Goal: Check status: Check status

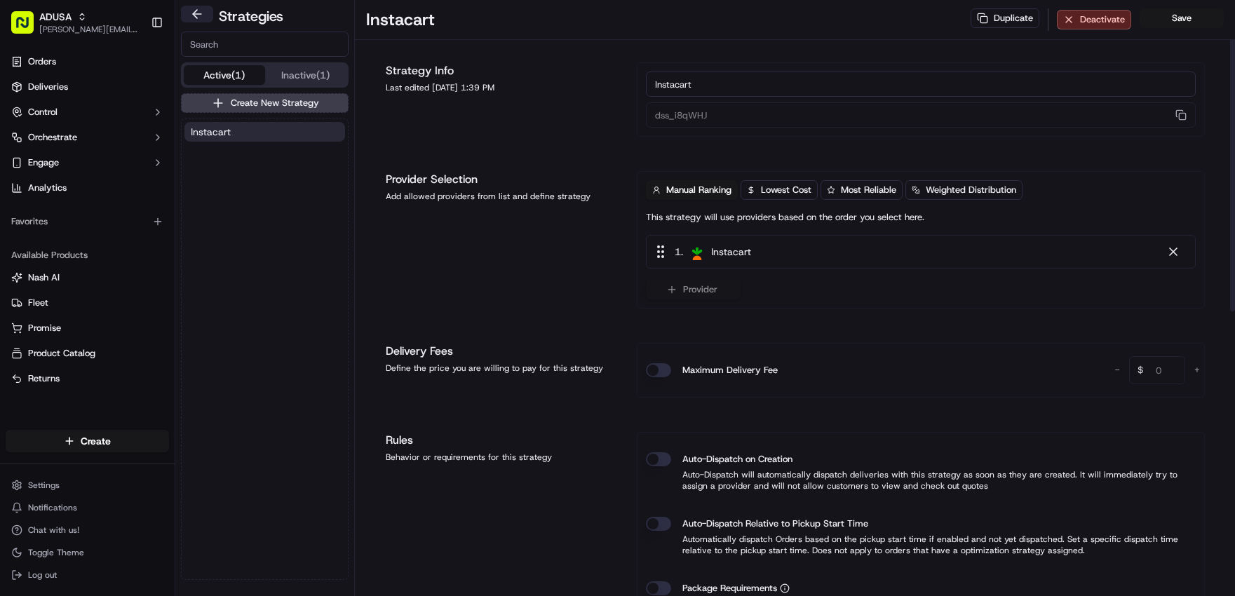
click at [203, 13] on button at bounding box center [197, 14] width 32 height 17
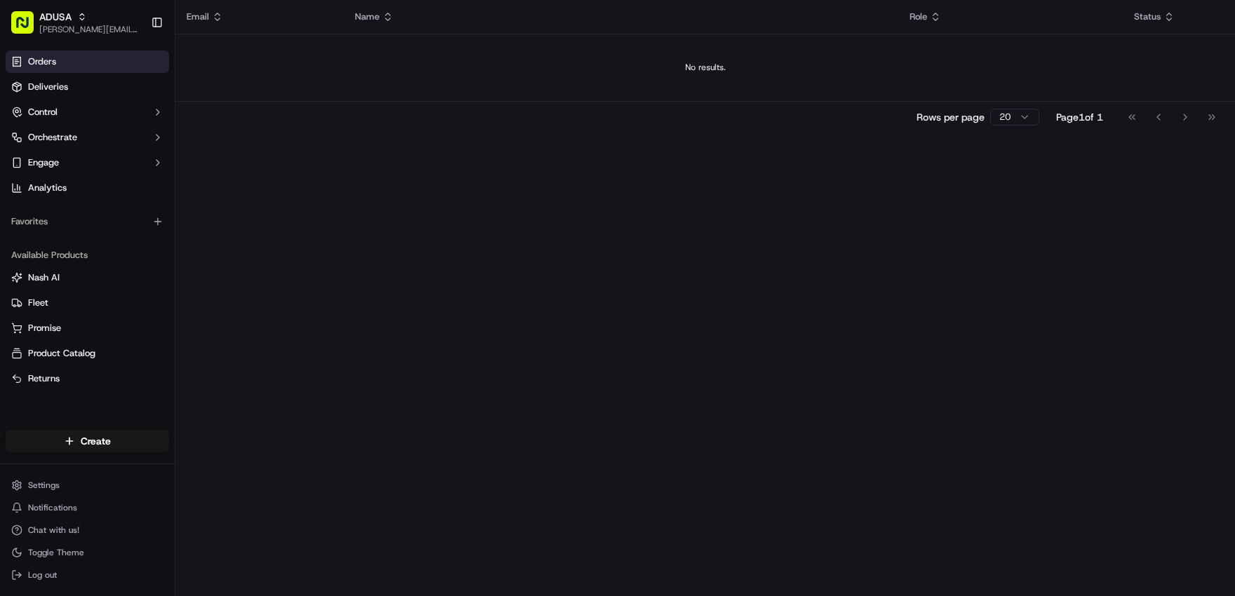
click at [49, 65] on span "Orders" at bounding box center [42, 61] width 28 height 13
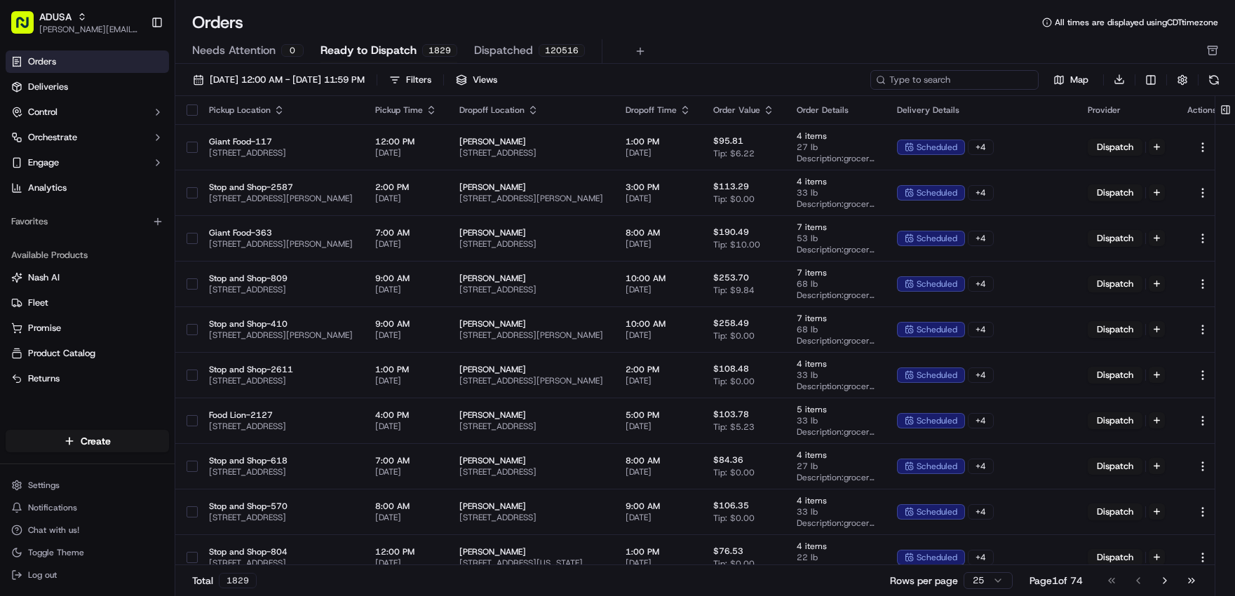
click at [959, 78] on input at bounding box center [955, 80] width 168 height 20
paste input "m713794729"
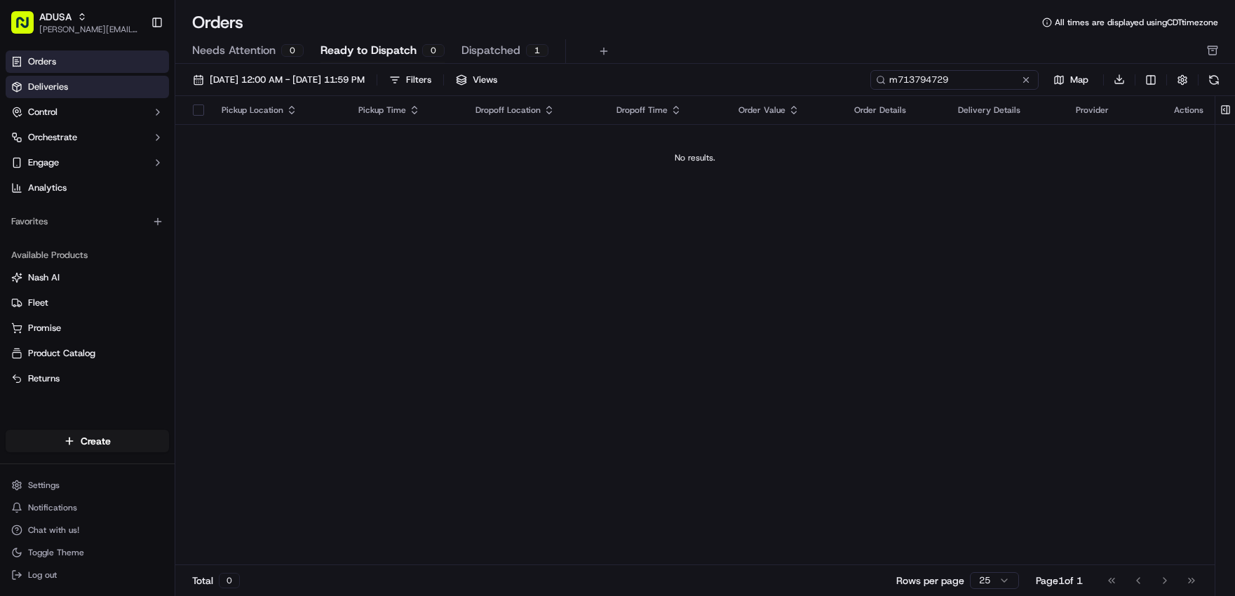
type input "m713794729"
click at [91, 93] on link "Deliveries" at bounding box center [87, 87] width 163 height 22
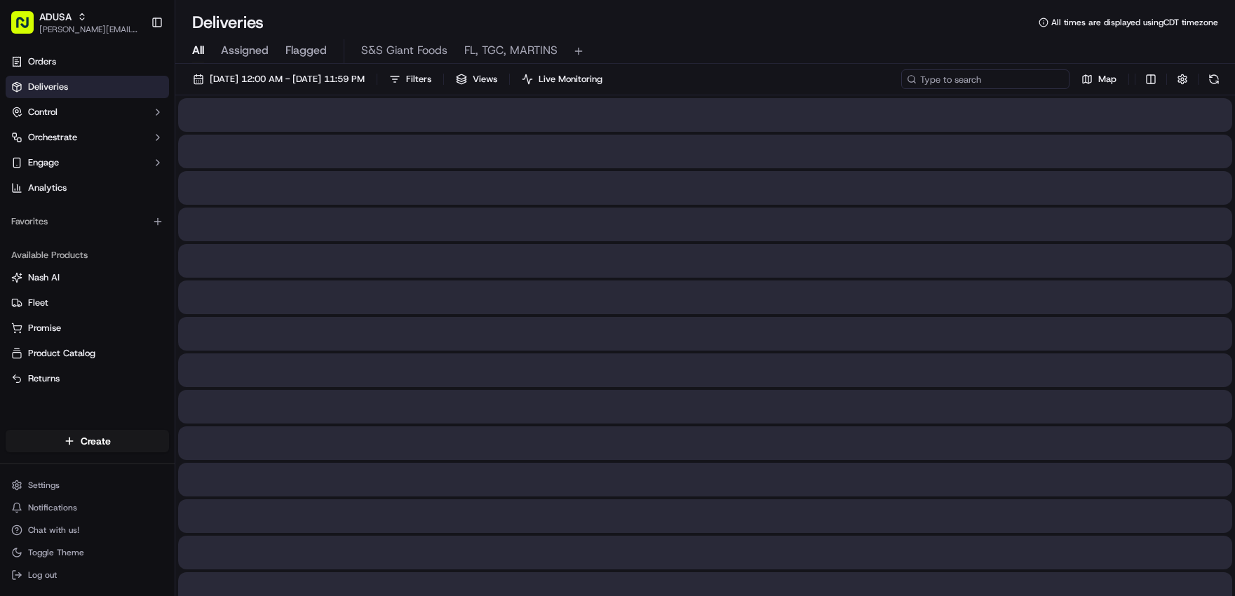
click at [982, 81] on input at bounding box center [986, 79] width 168 height 20
paste input "m713794729"
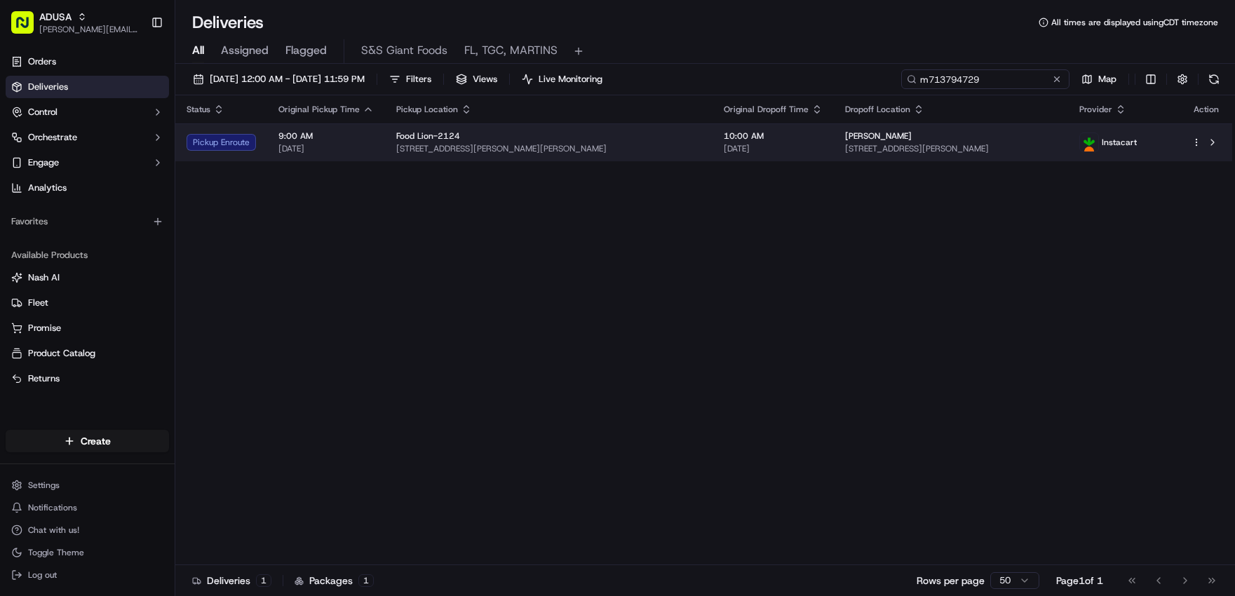
type input "m713794729"
click at [613, 152] on span "[STREET_ADDRESS][PERSON_NAME][PERSON_NAME]" at bounding box center [548, 148] width 305 height 11
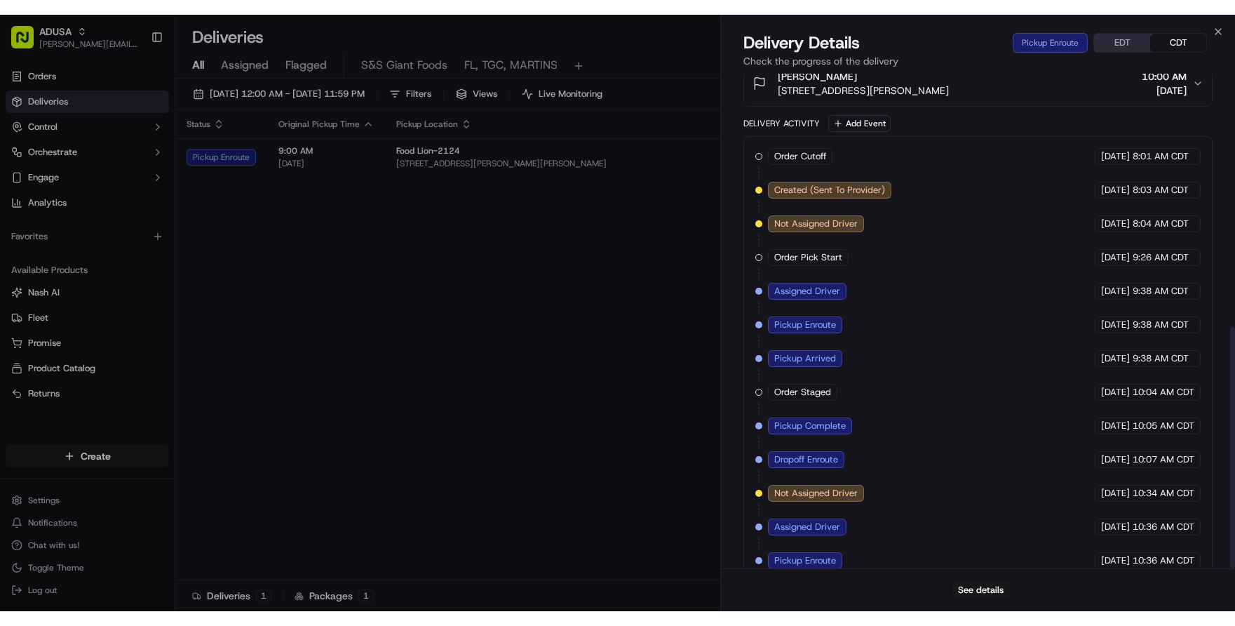
scroll to position [518, 0]
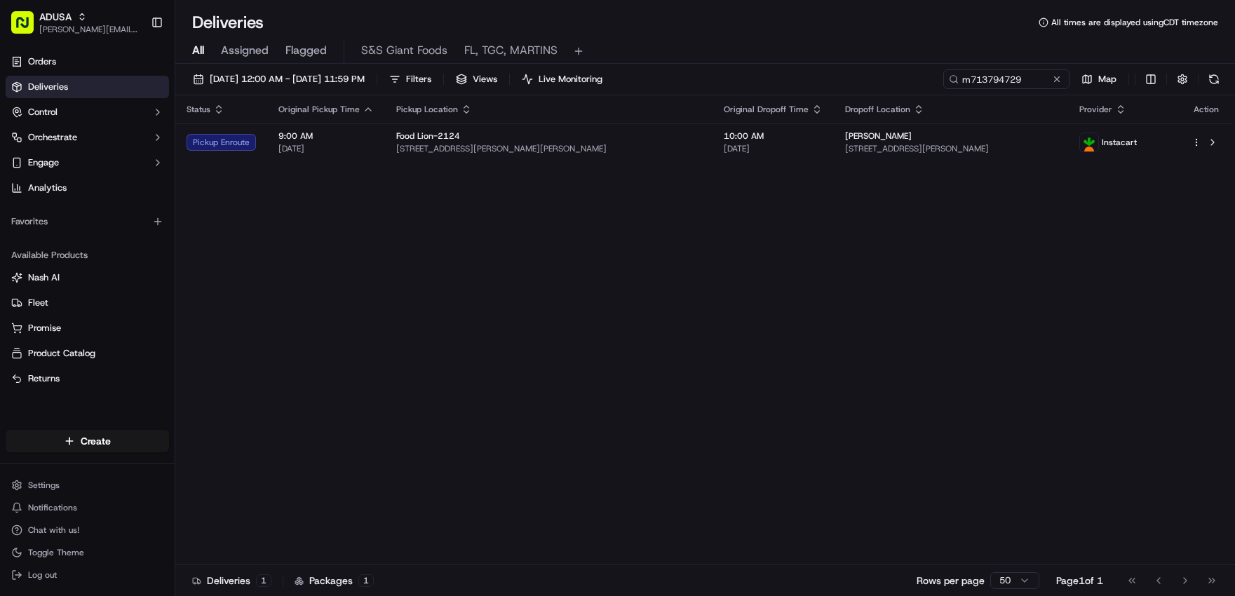
click at [353, 154] on span "[DATE]" at bounding box center [326, 148] width 95 height 11
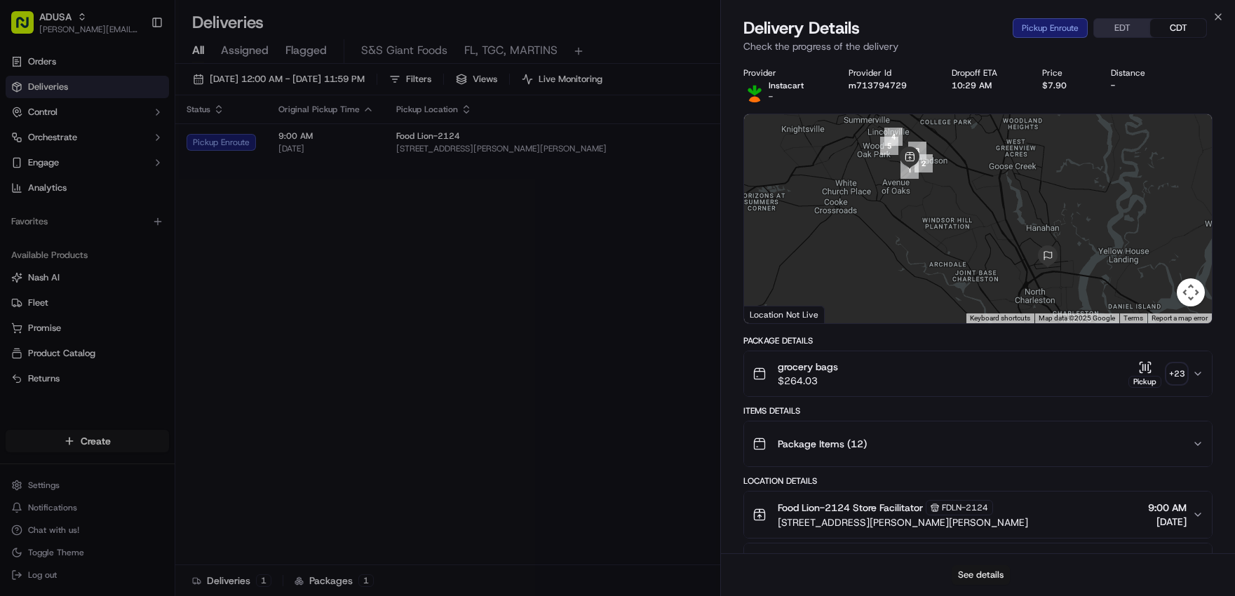
click at [975, 577] on button "See details" at bounding box center [981, 575] width 58 height 20
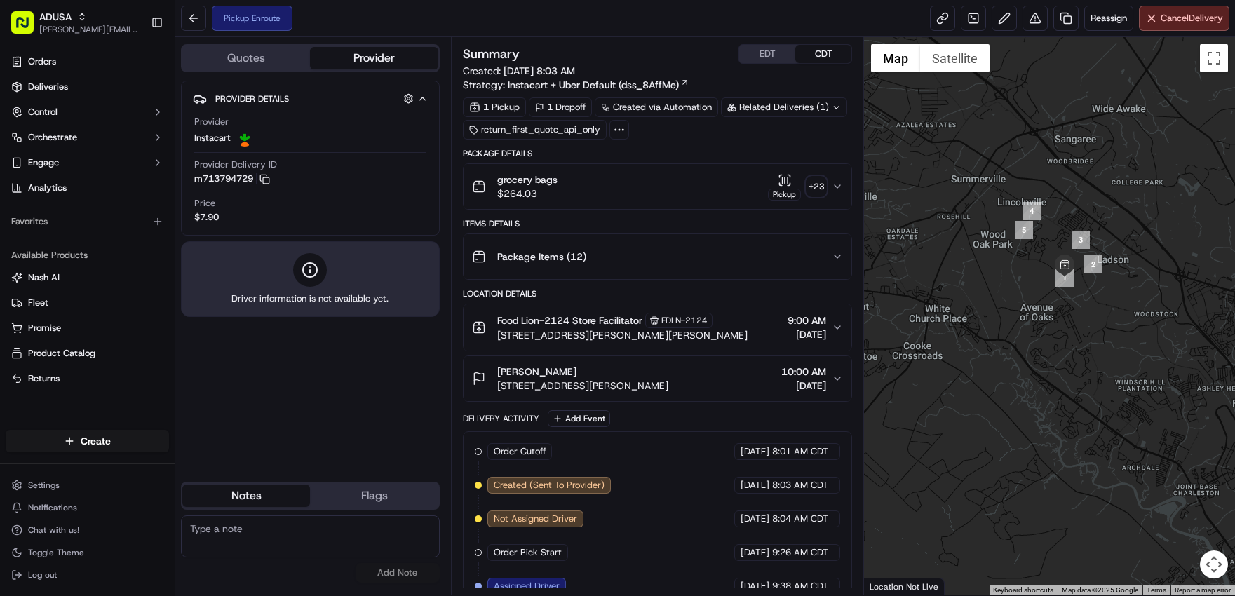
drag, startPoint x: 967, startPoint y: 312, endPoint x: 1120, endPoint y: 371, distance: 163.9
click at [1120, 371] on div at bounding box center [1049, 316] width 371 height 558
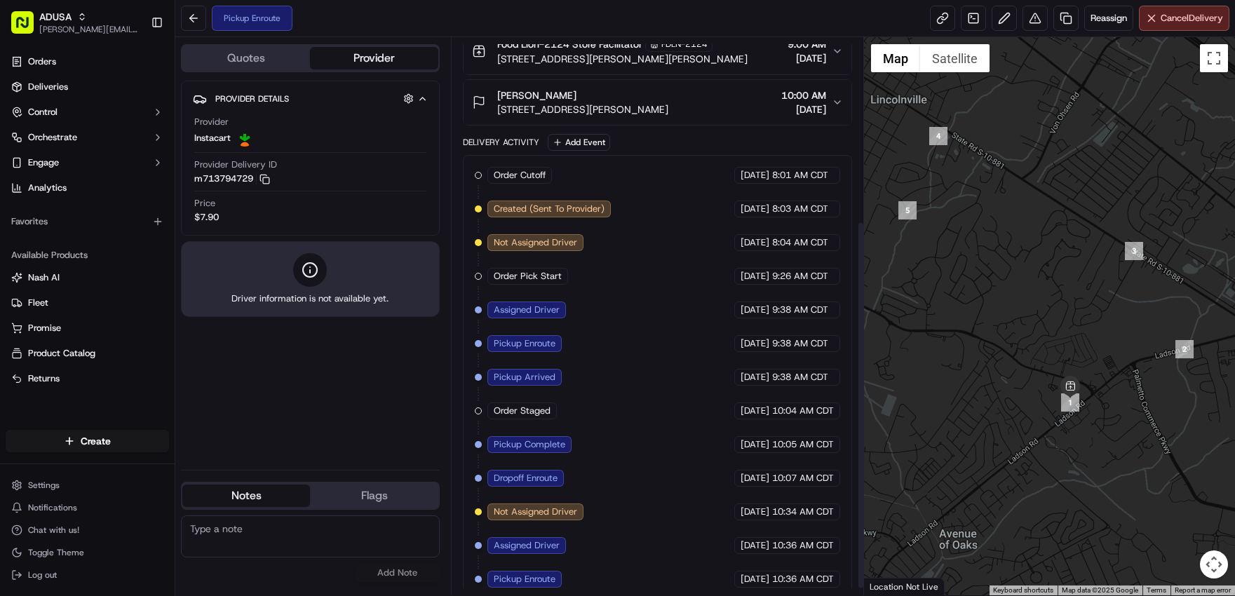
scroll to position [288, 0]
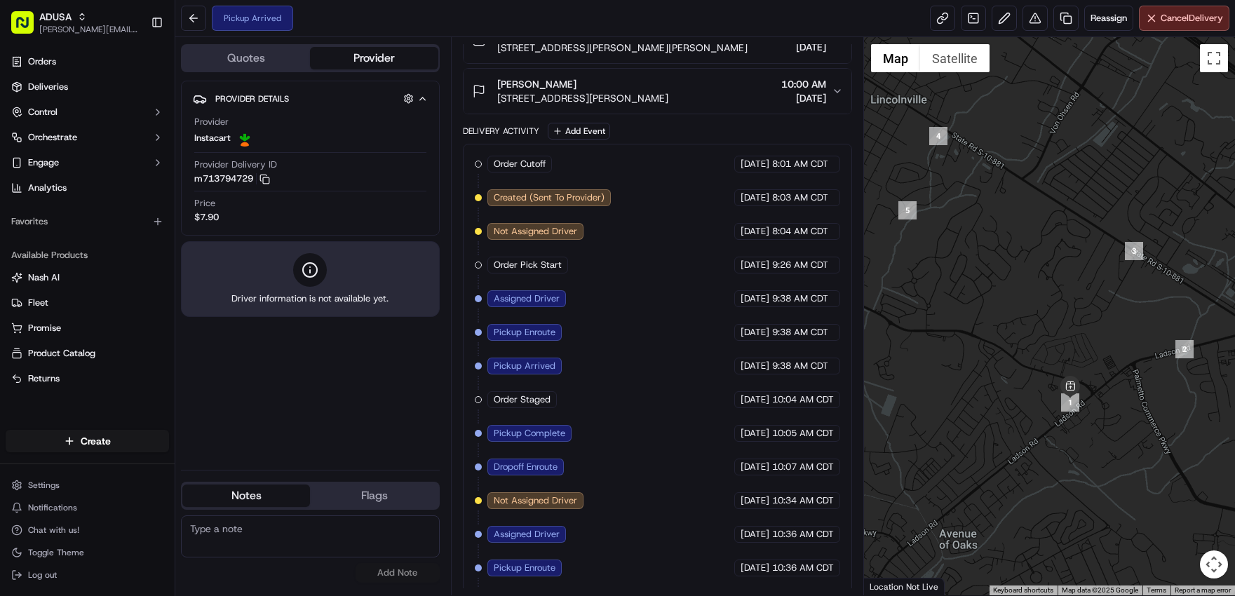
click at [389, 536] on textarea at bounding box center [310, 537] width 259 height 42
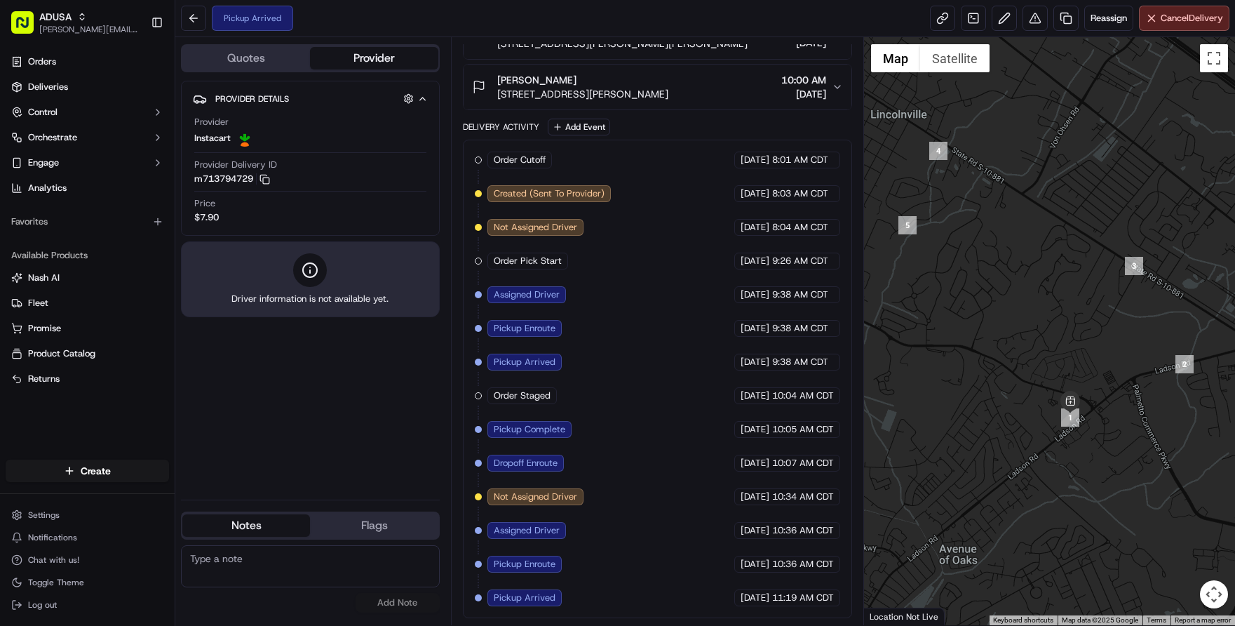
scroll to position [321, 0]
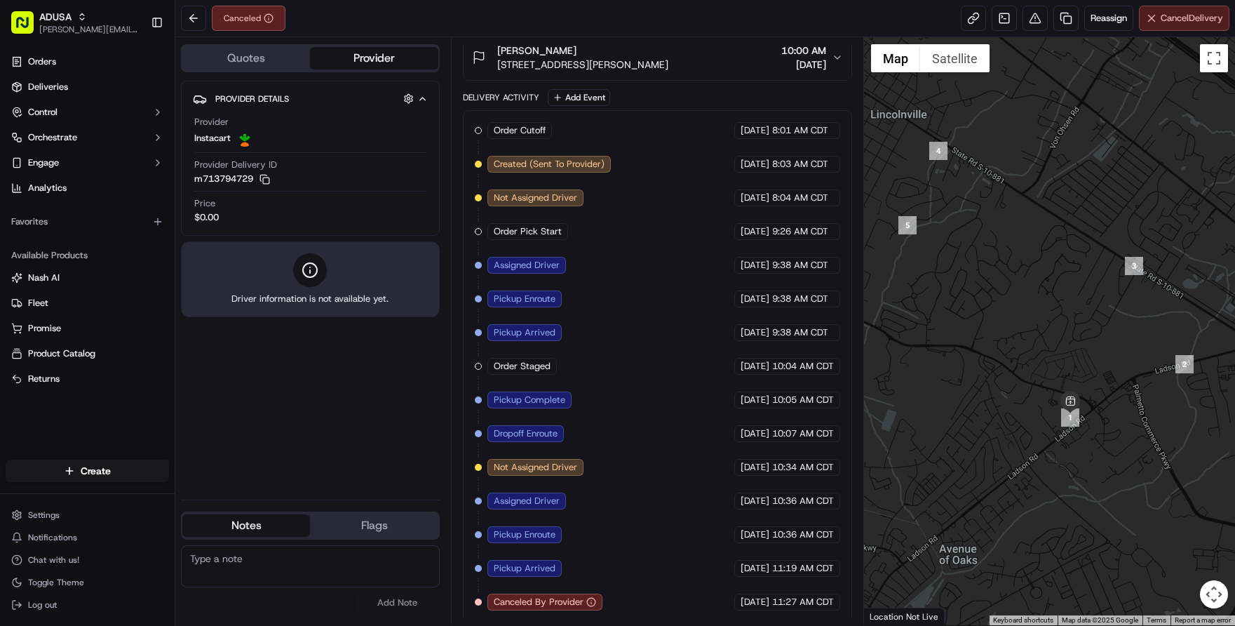
click at [1170, 25] on button "Cancel Delivery" at bounding box center [1184, 18] width 91 height 25
click at [275, 556] on textarea at bounding box center [310, 566] width 259 height 42
click at [257, 562] on textarea at bounding box center [310, 566] width 259 height 42
click at [336, 558] on textarea at bounding box center [310, 566] width 259 height 42
type textarea "t"
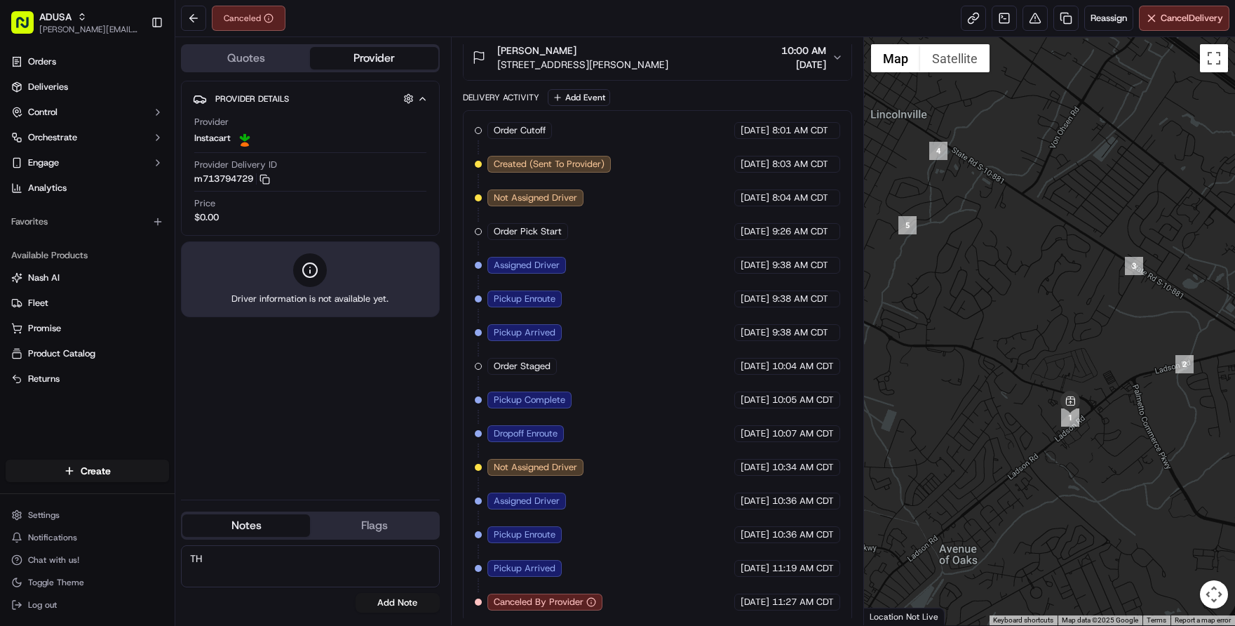
type textarea "T"
type textarea "i"
click at [337, 563] on textarea "IC dispatch stated that the origonal driver that accepted the order was unable …" at bounding box center [310, 566] width 259 height 42
click at [431, 573] on textarea "IC dispatch stated that the original driver that accepted the order was unable …" at bounding box center [310, 566] width 259 height 42
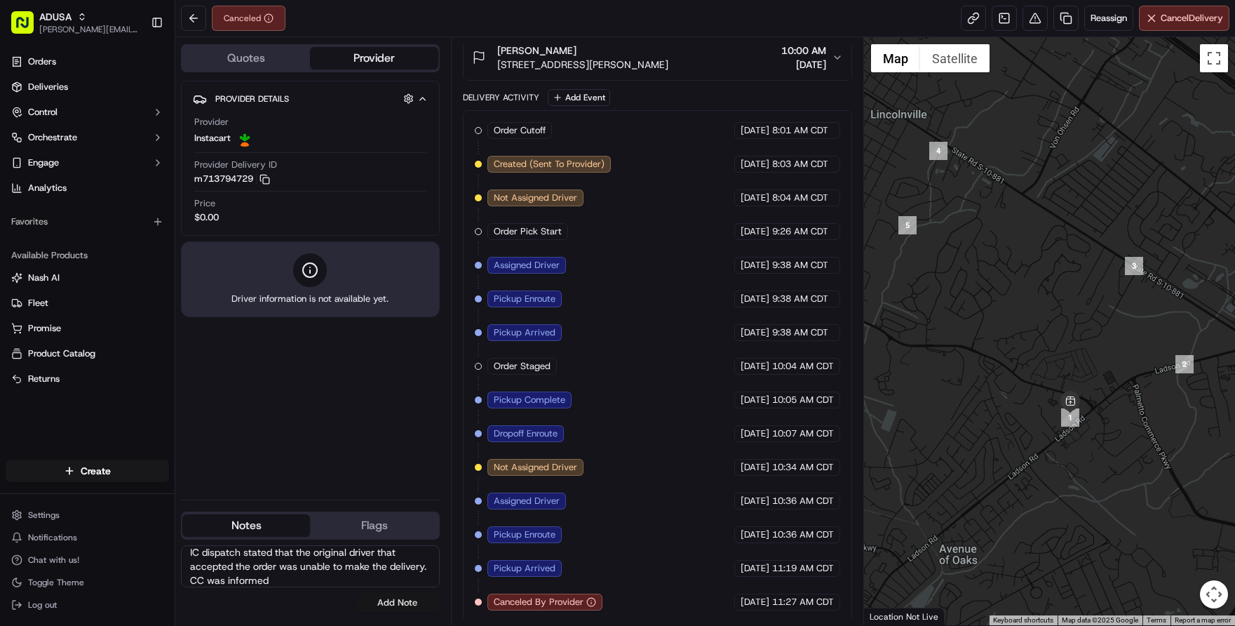
type textarea "IC dispatch stated that the original driver that accepted the order was unable …"
click at [410, 596] on button "Add Note" at bounding box center [398, 603] width 84 height 20
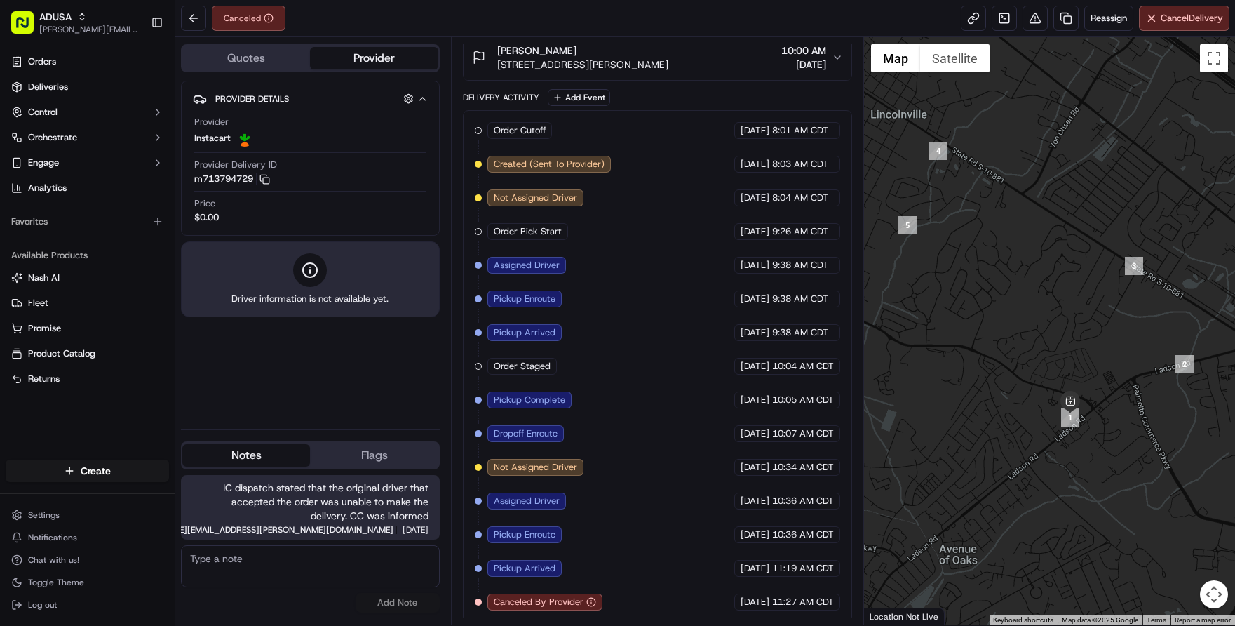
click at [243, 25] on div "Canceled" at bounding box center [249, 18] width 74 height 25
click at [182, 10] on button at bounding box center [193, 18] width 25 height 25
